Goal: Task Accomplishment & Management: Use online tool/utility

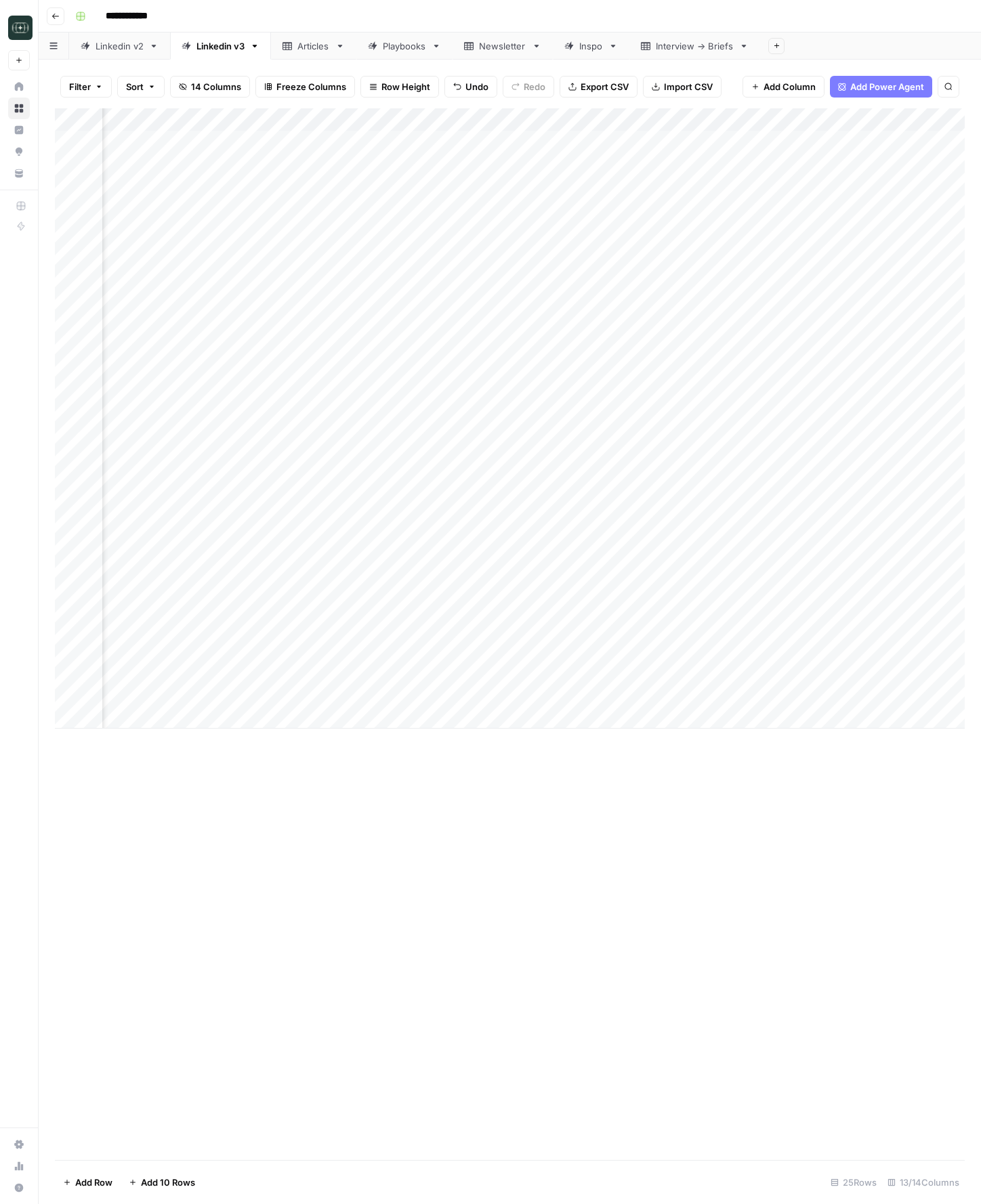
scroll to position [0, 378]
click at [553, 118] on div "Add Column" at bounding box center [510, 419] width 910 height 621
type input "Linkedin Post Writing - [DATE]"
click at [557, 119] on div at bounding box center [490, 122] width 190 height 27
click at [447, 254] on span "Edit Workflow" at bounding box center [481, 252] width 119 height 13
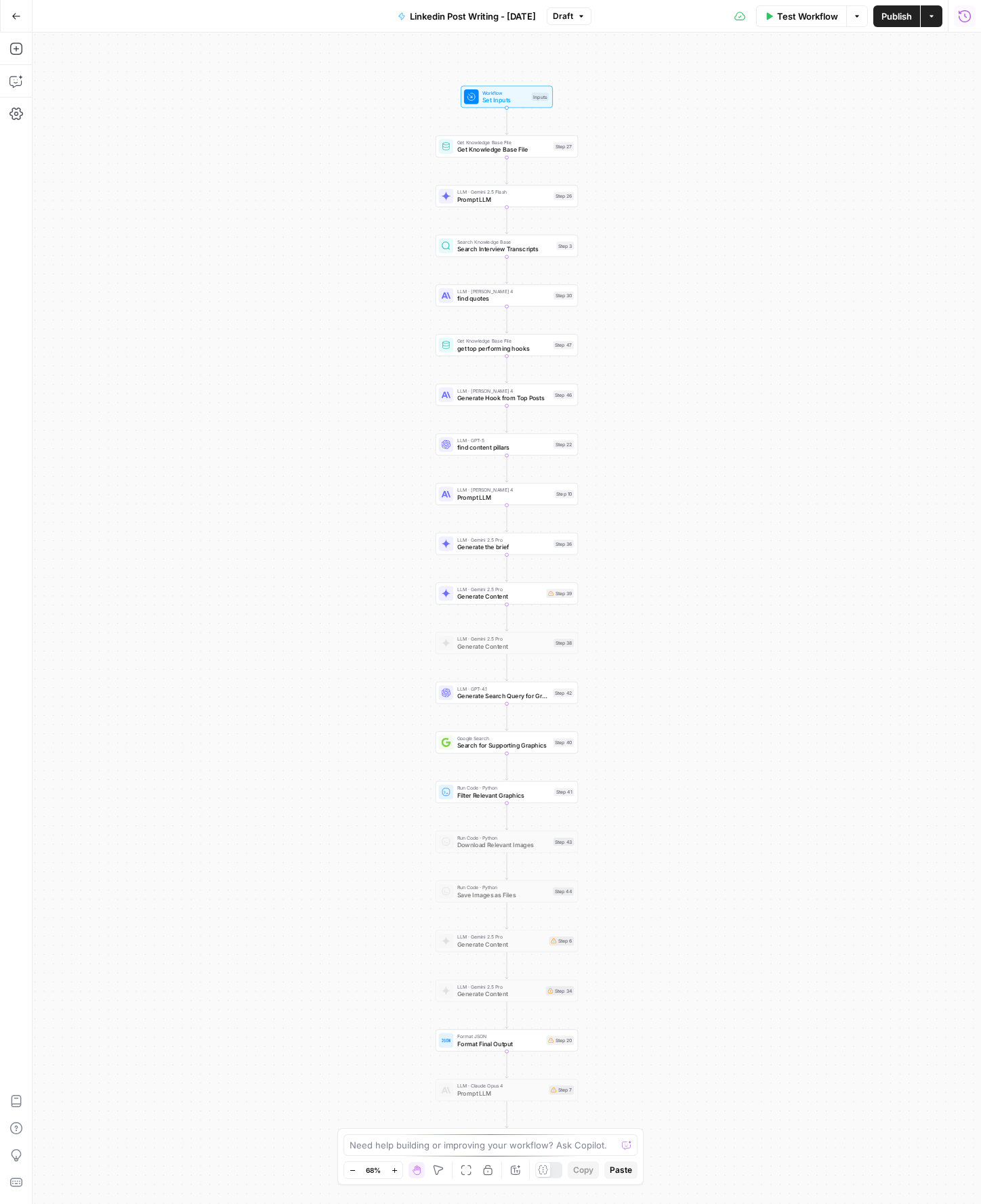
click at [967, 21] on icon "button" at bounding box center [964, 15] width 12 height 12
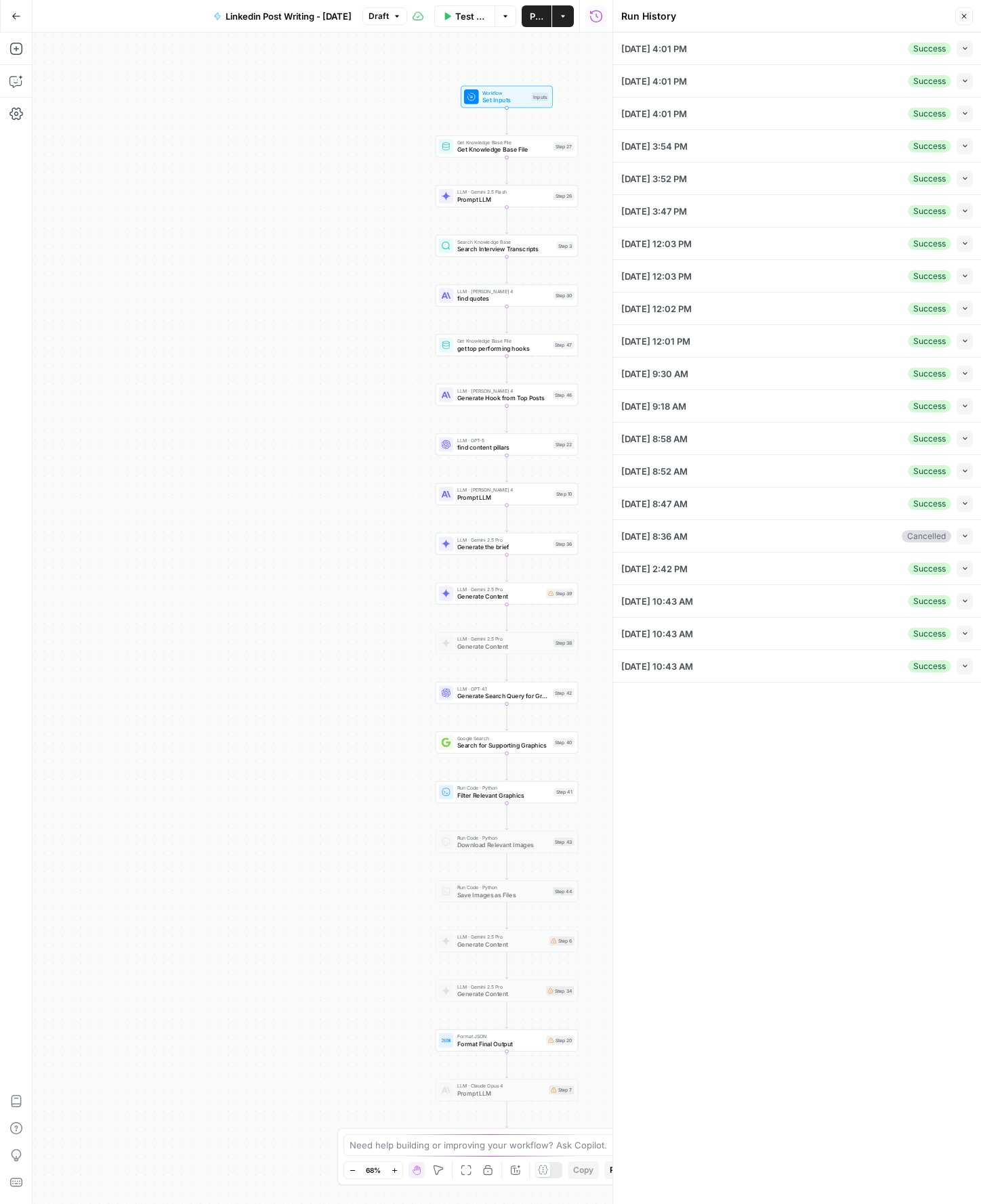
click at [961, 50] on icon "button" at bounding box center [965, 49] width 7 height 7
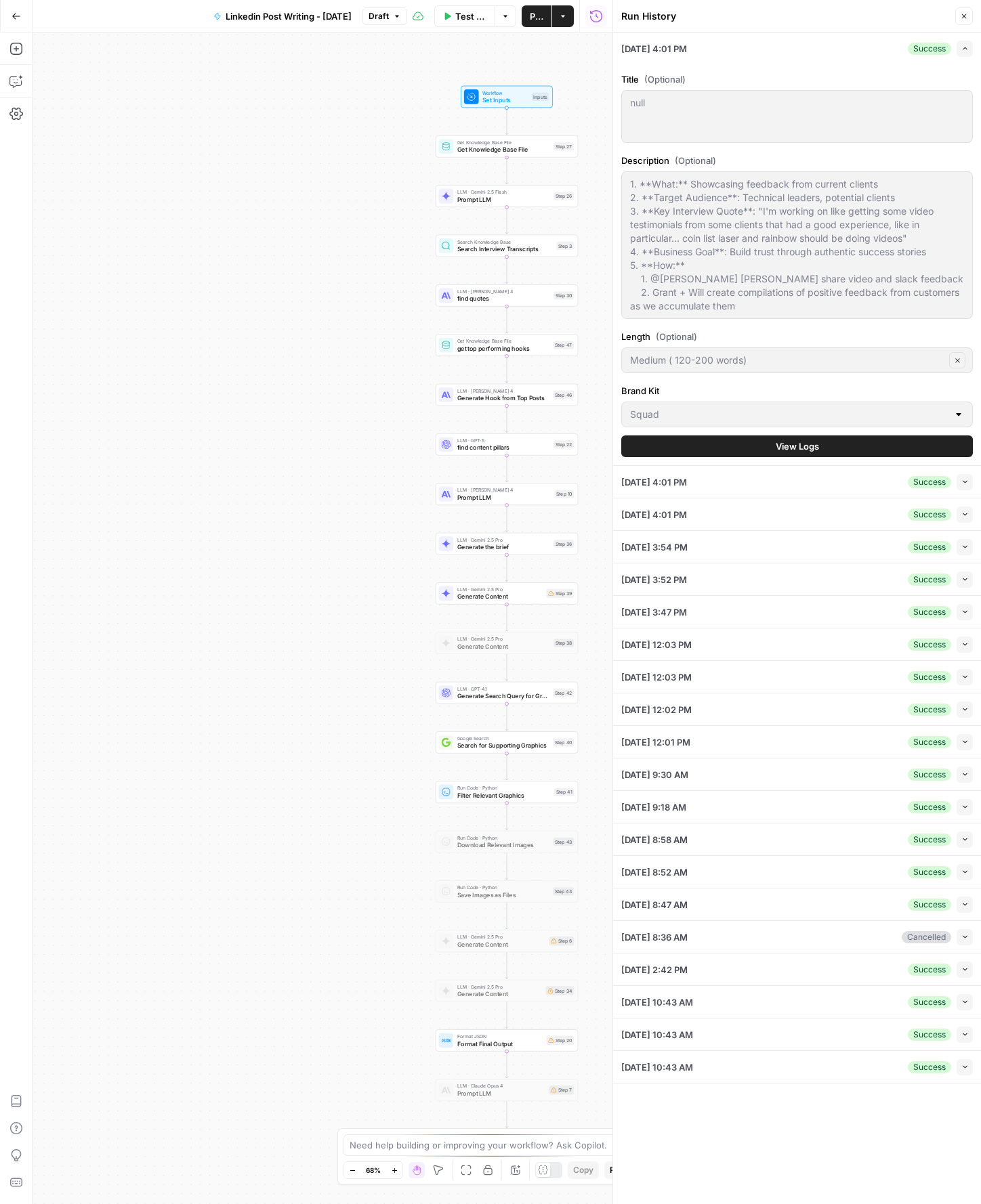
click at [961, 50] on icon "button" at bounding box center [965, 49] width 7 height 7
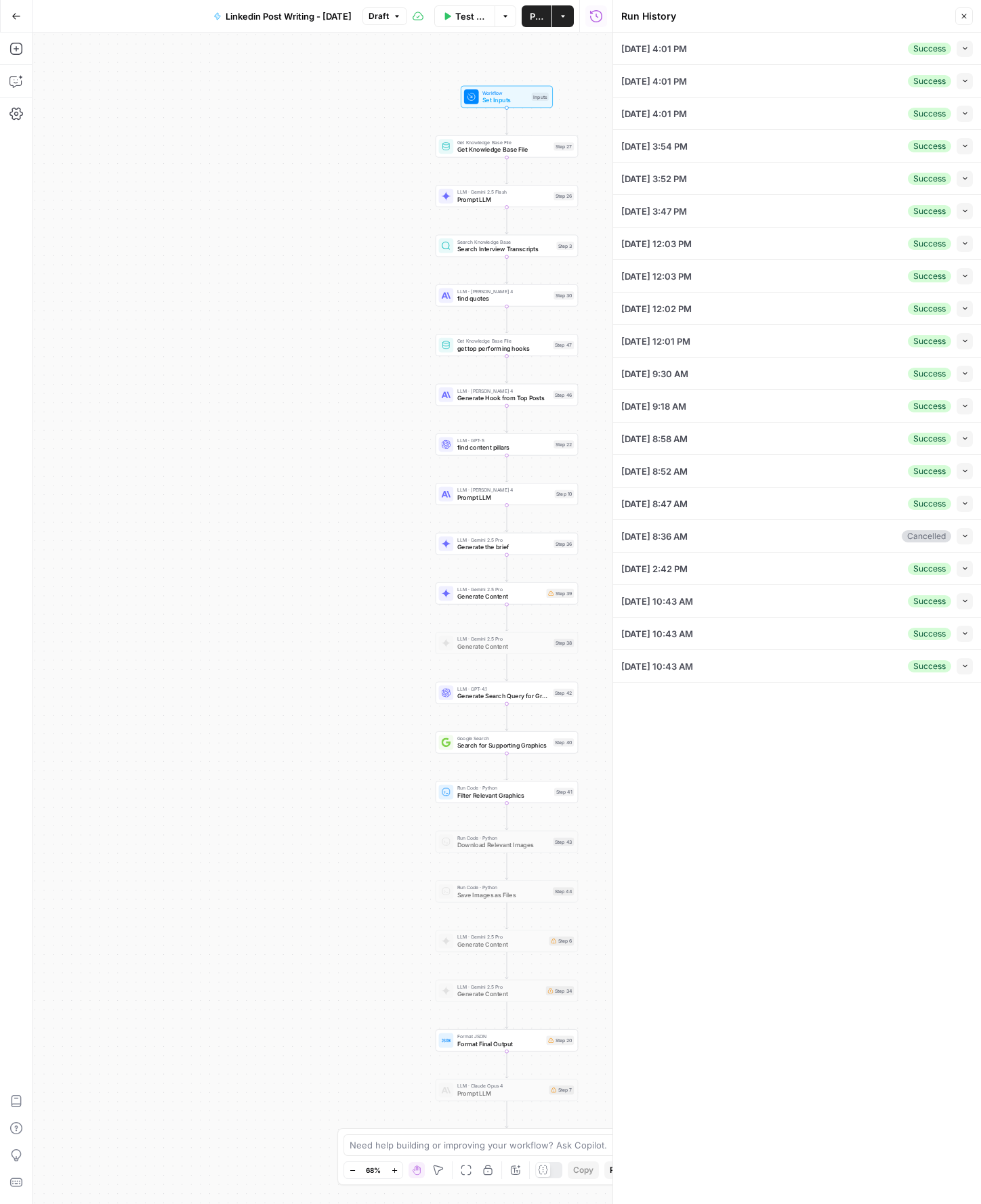
click at [964, 54] on button "Collapse" at bounding box center [964, 48] width 16 height 16
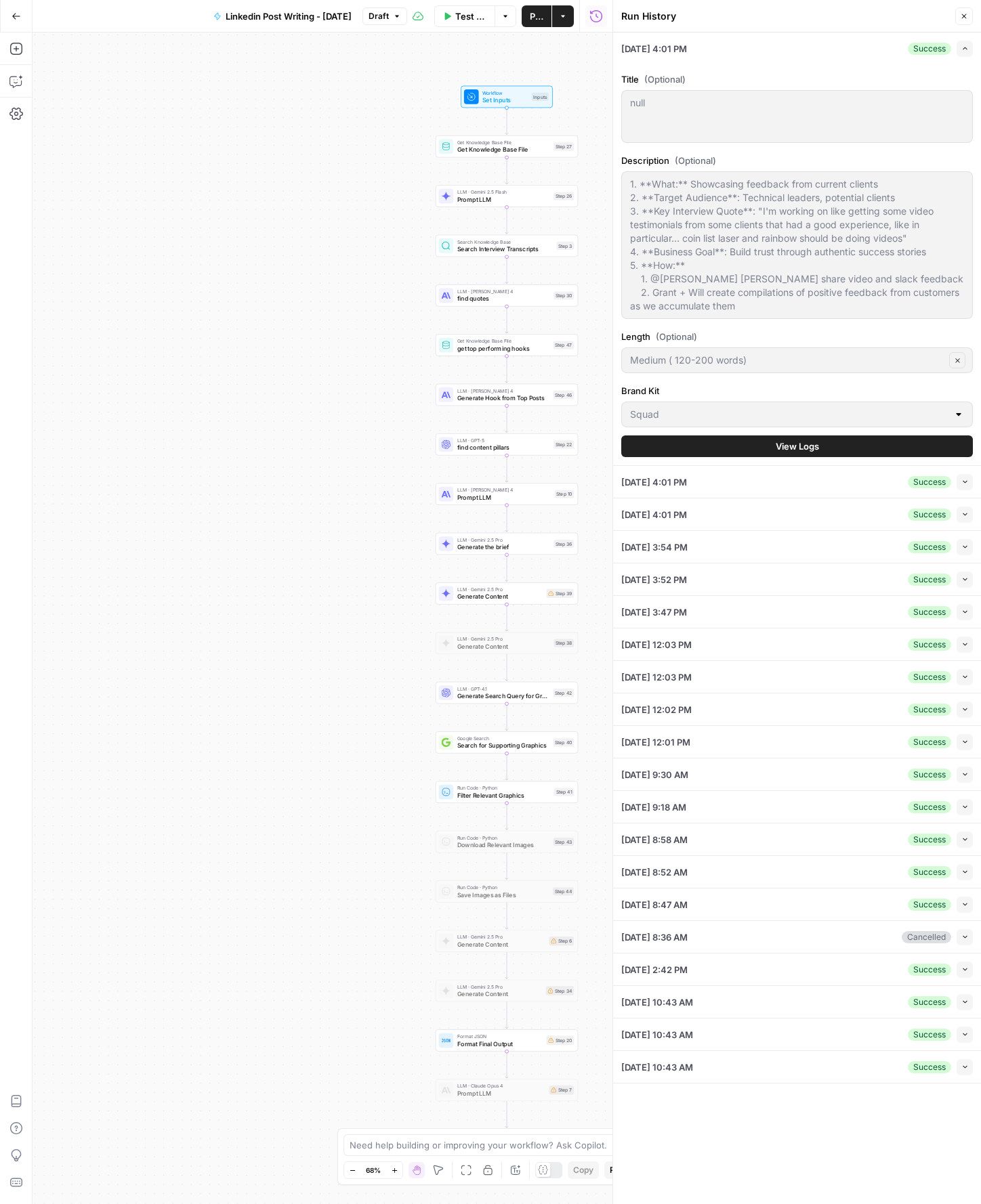
click at [755, 448] on button "View Logs" at bounding box center [797, 446] width 352 height 22
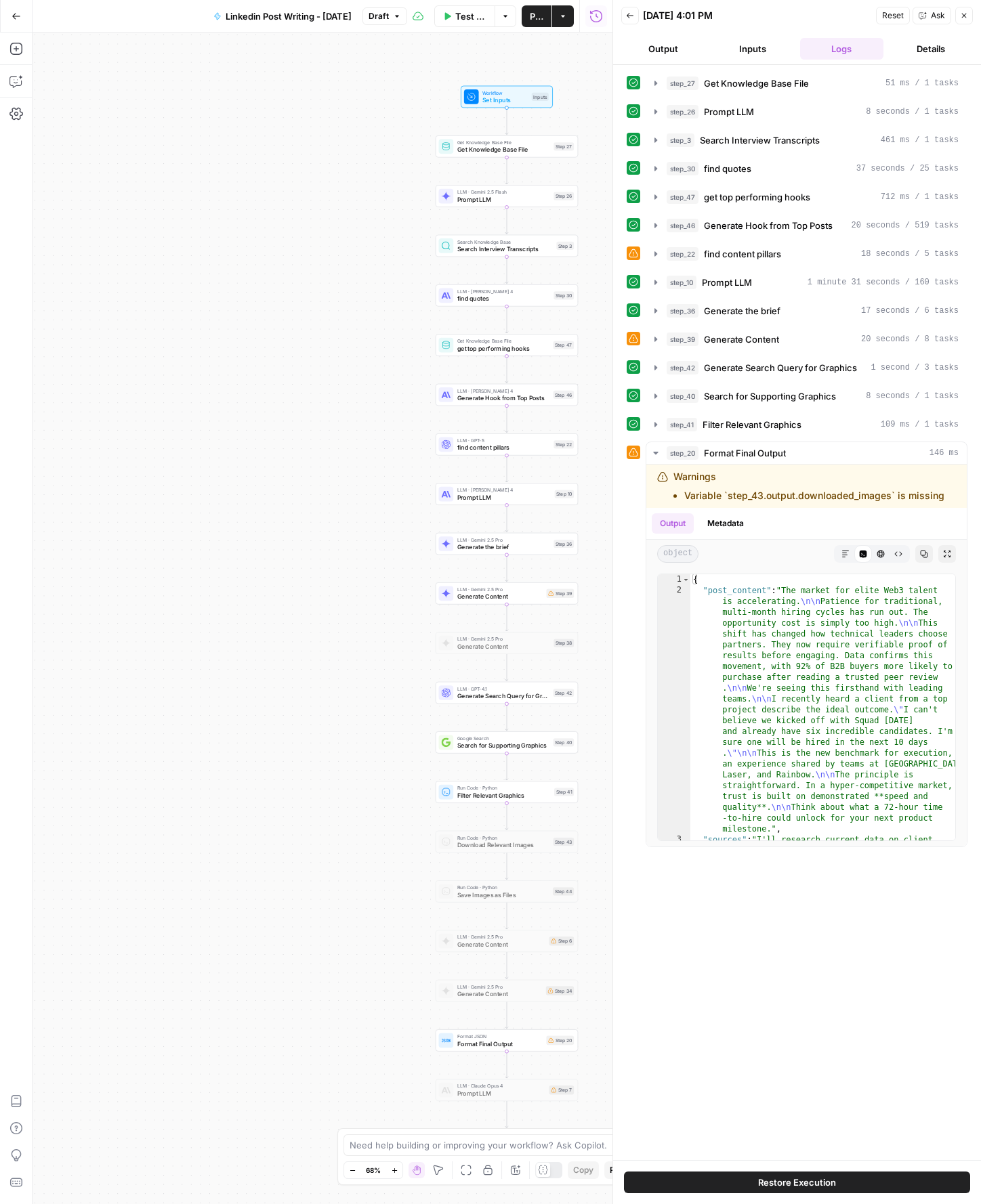
click at [945, 18] on span "Ask" at bounding box center [938, 15] width 14 height 12
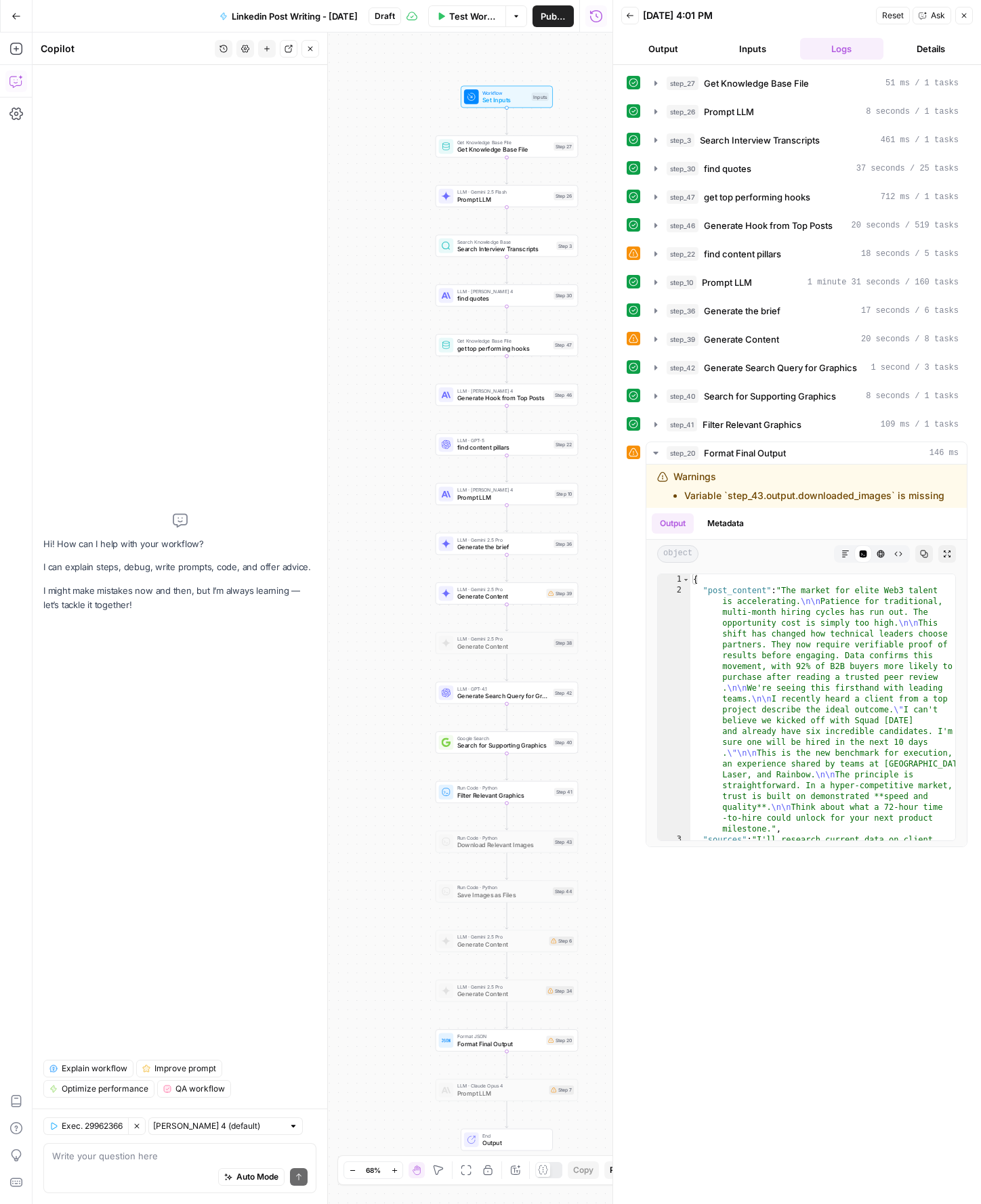
click at [74, 1174] on div "Auto Mode Send" at bounding box center [180, 1178] width 255 height 30
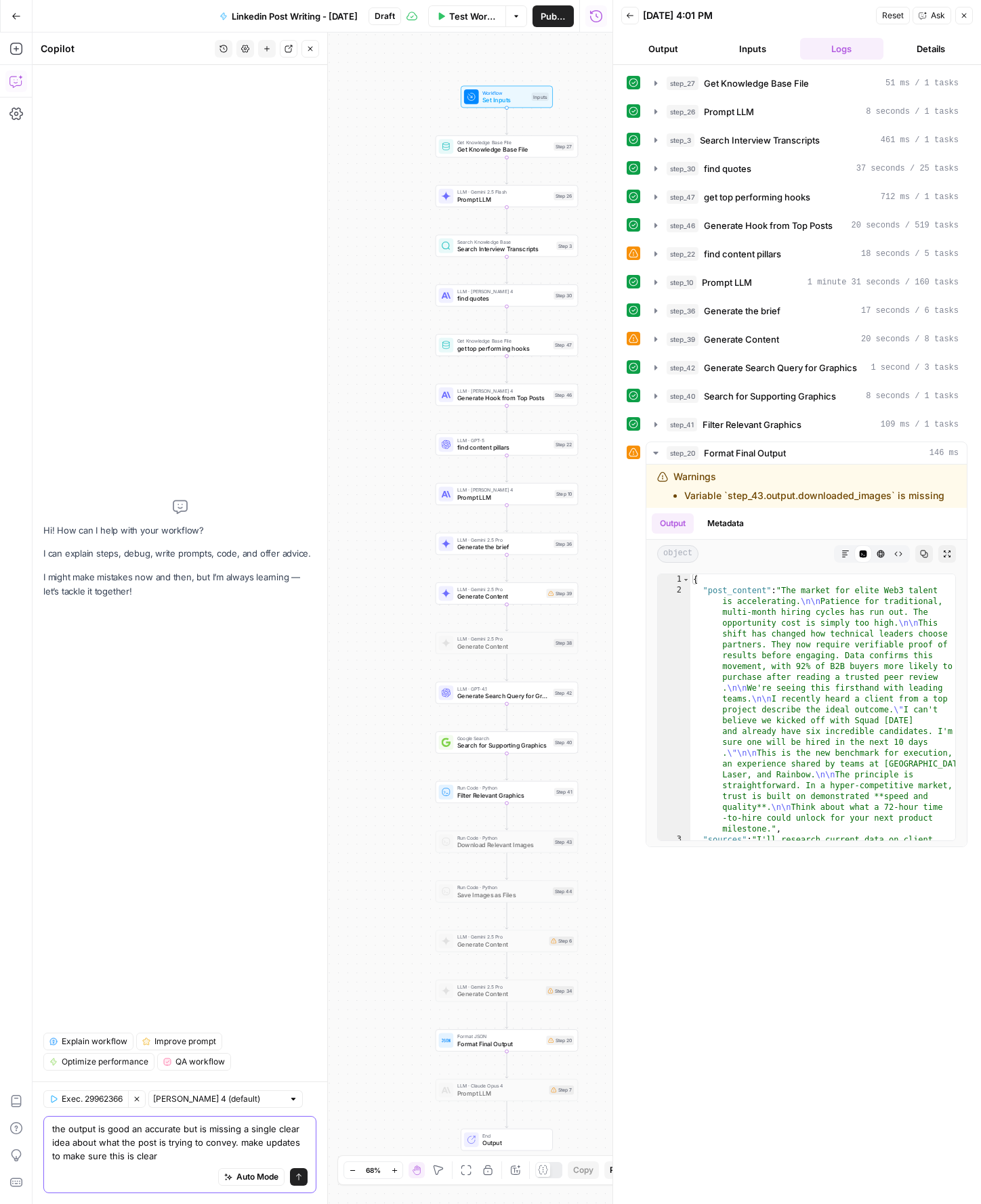
type textarea "the output is good an accurate but is missing a single clear idea about what th…"
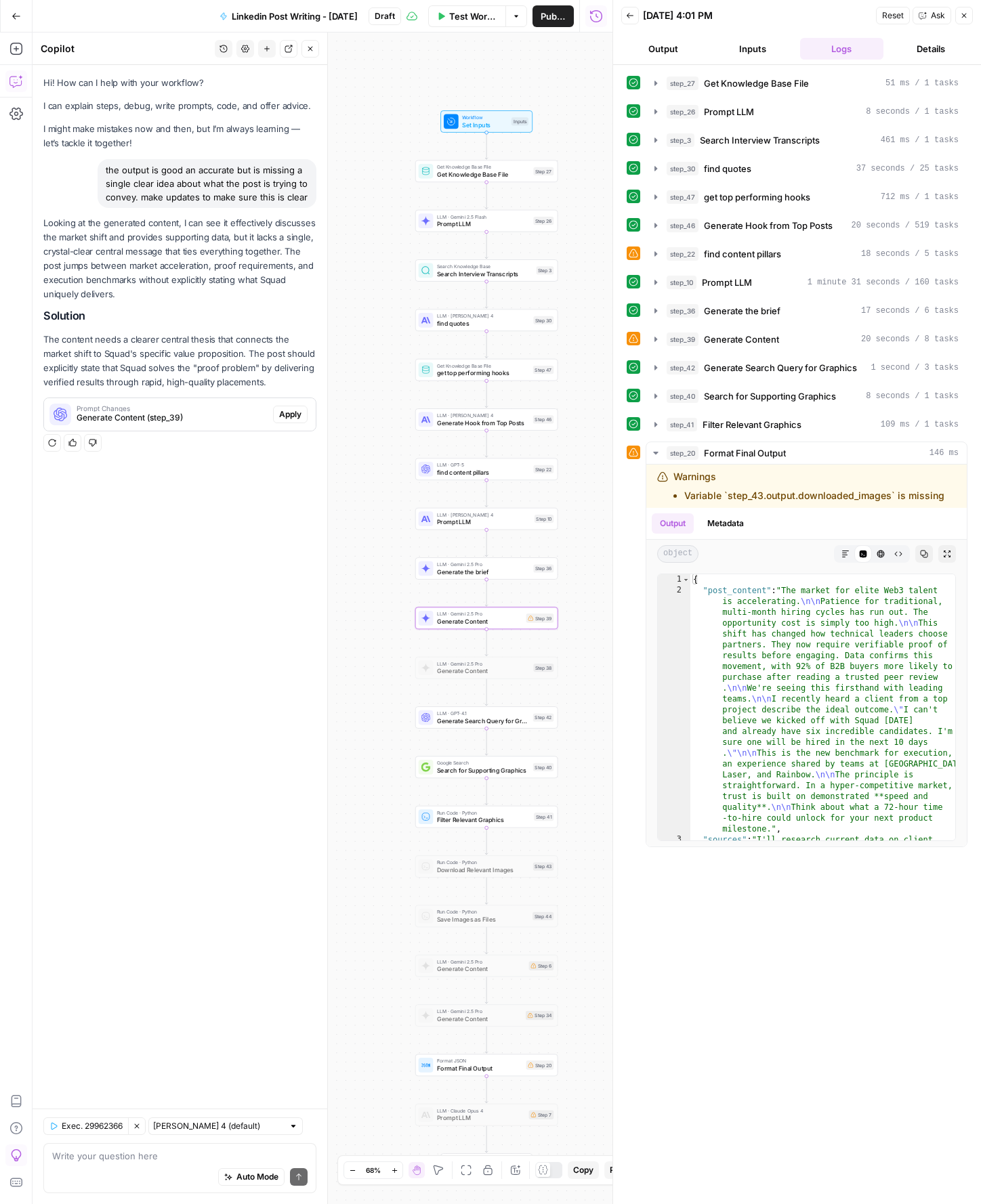
click at [292, 416] on span "Apply" at bounding box center [291, 414] width 22 height 12
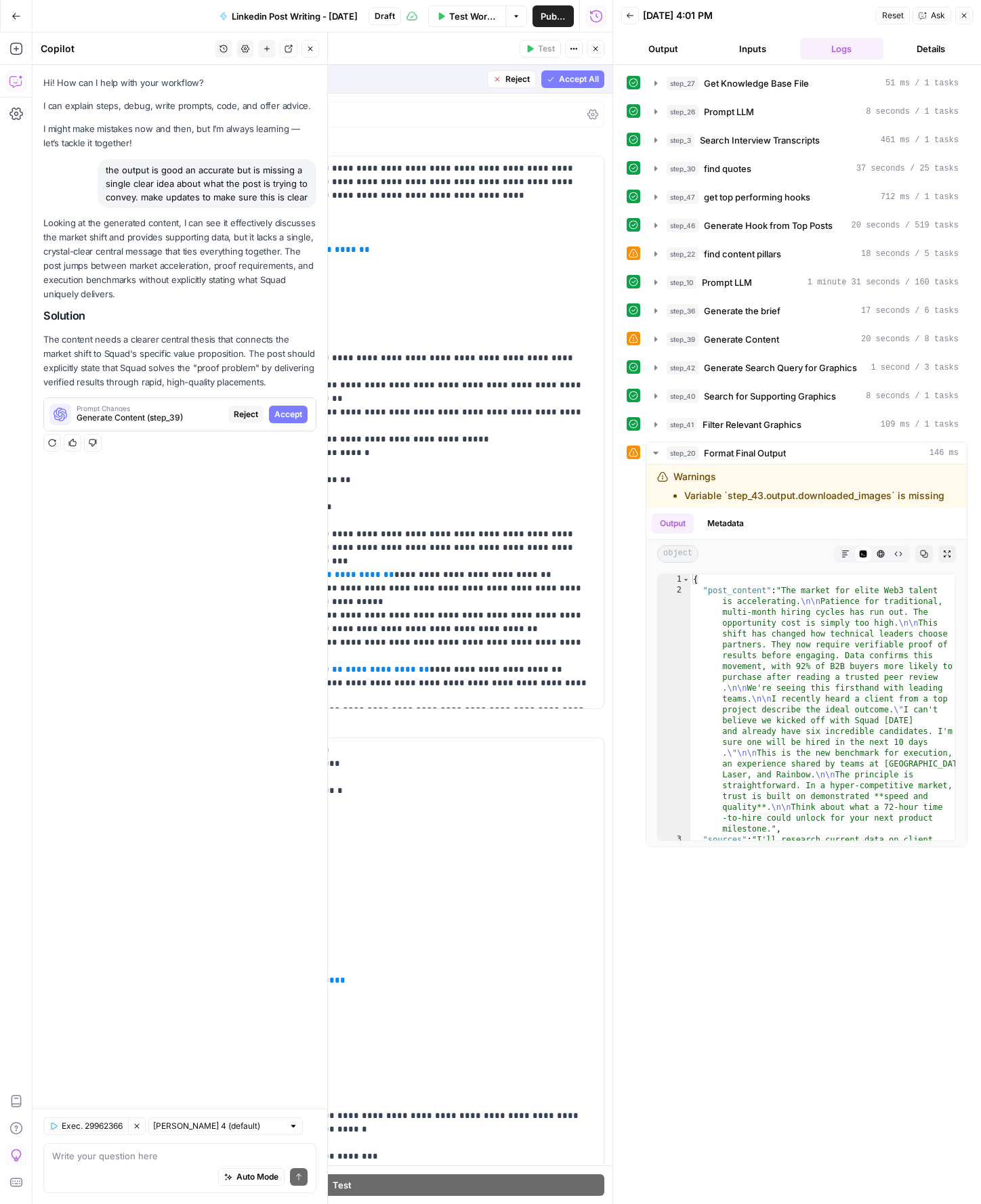
click at [283, 415] on span "Accept" at bounding box center [288, 414] width 28 height 12
